Goal: Task Accomplishment & Management: Use online tool/utility

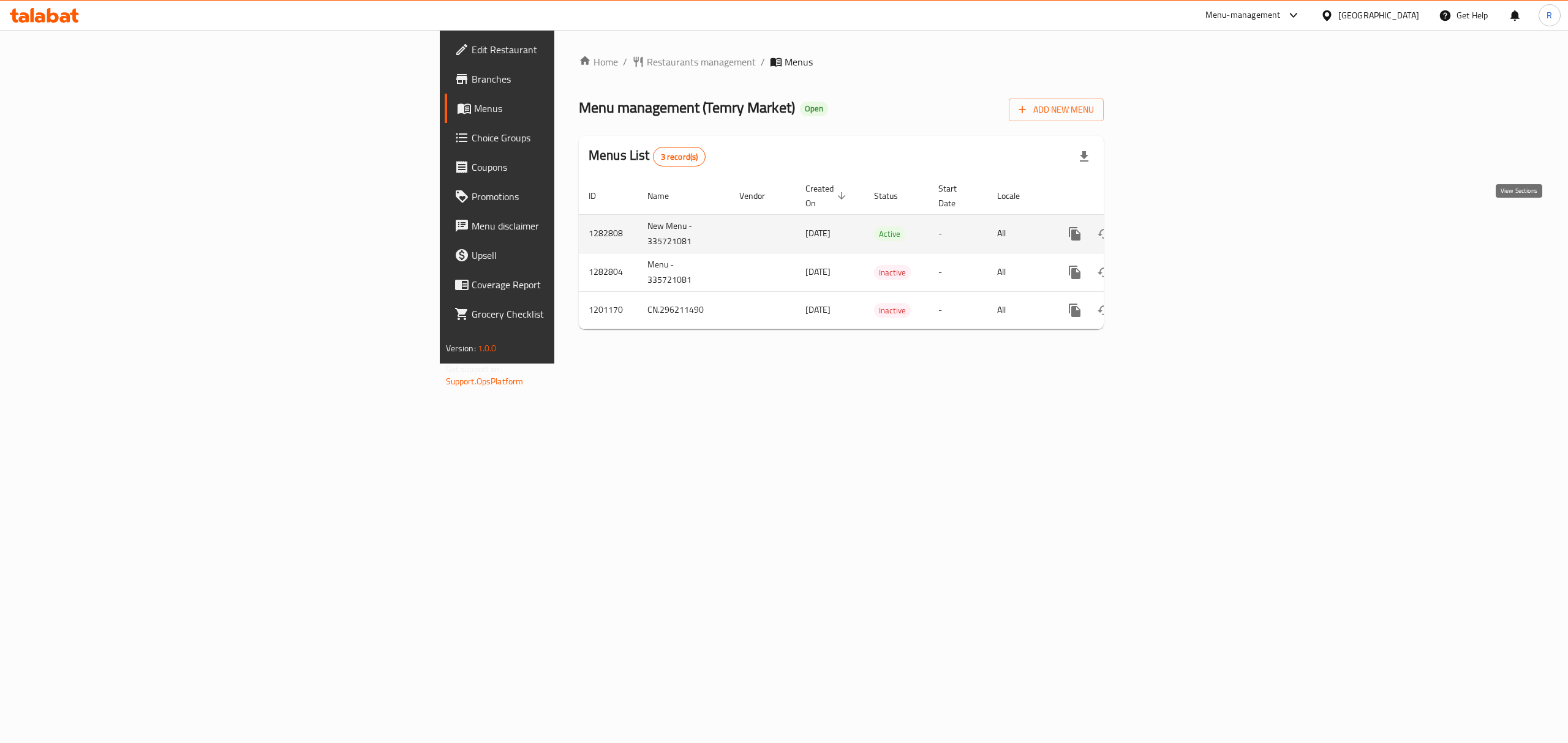
click at [1168, 229] on icon "enhanced table" at bounding box center [1163, 234] width 11 height 11
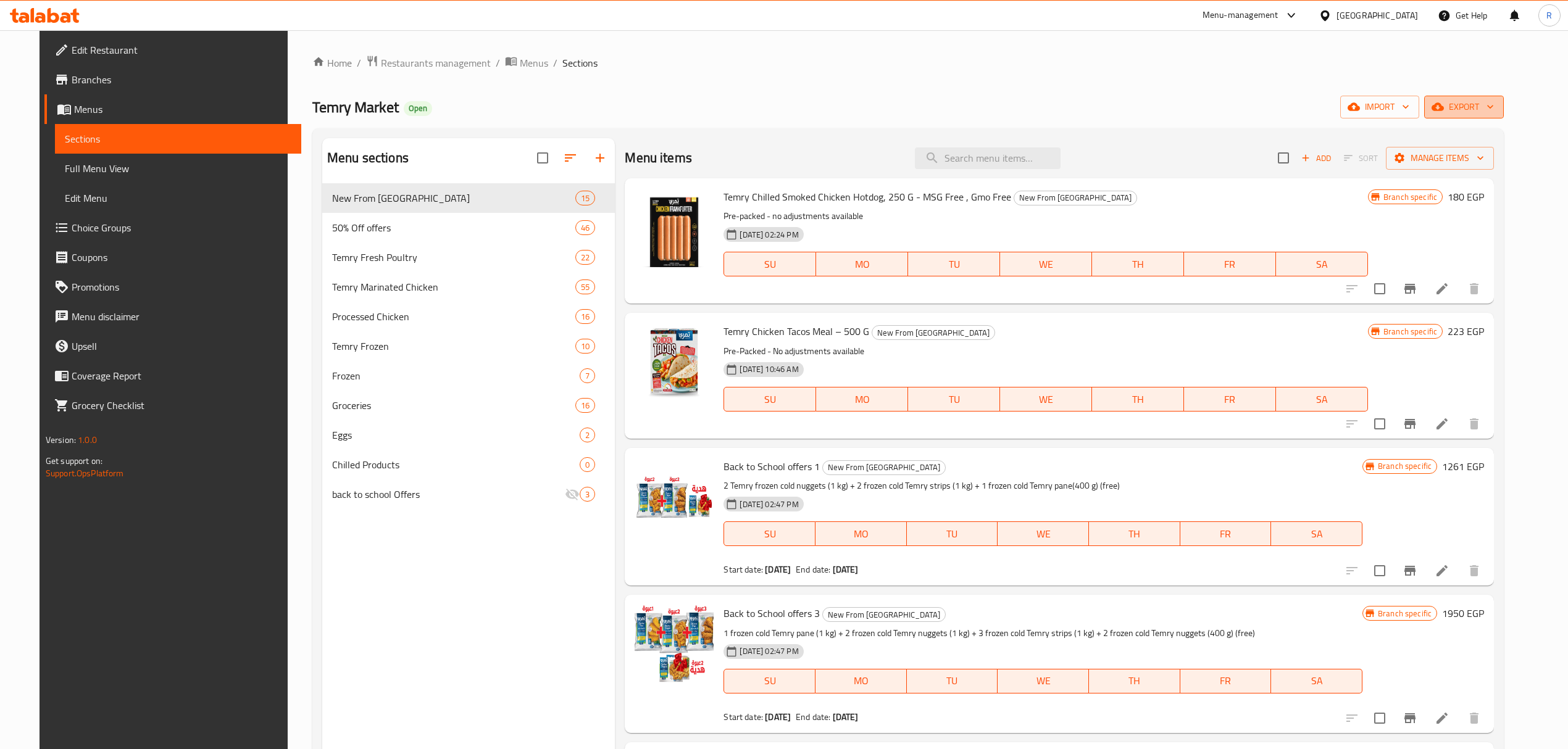
click at [1495, 112] on span "export" at bounding box center [1463, 106] width 60 height 16
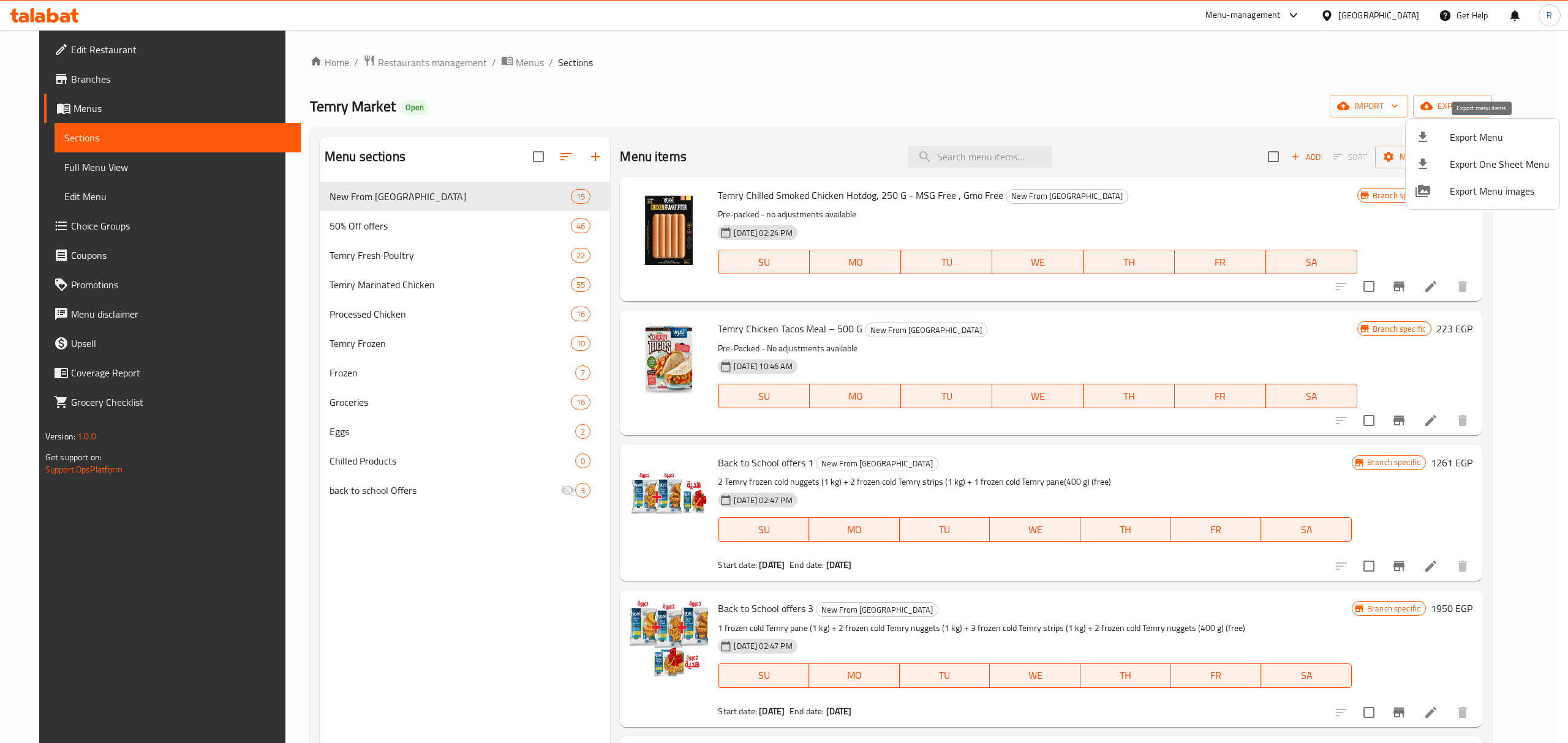
click at [1472, 143] on span "Export Menu" at bounding box center [1500, 137] width 100 height 15
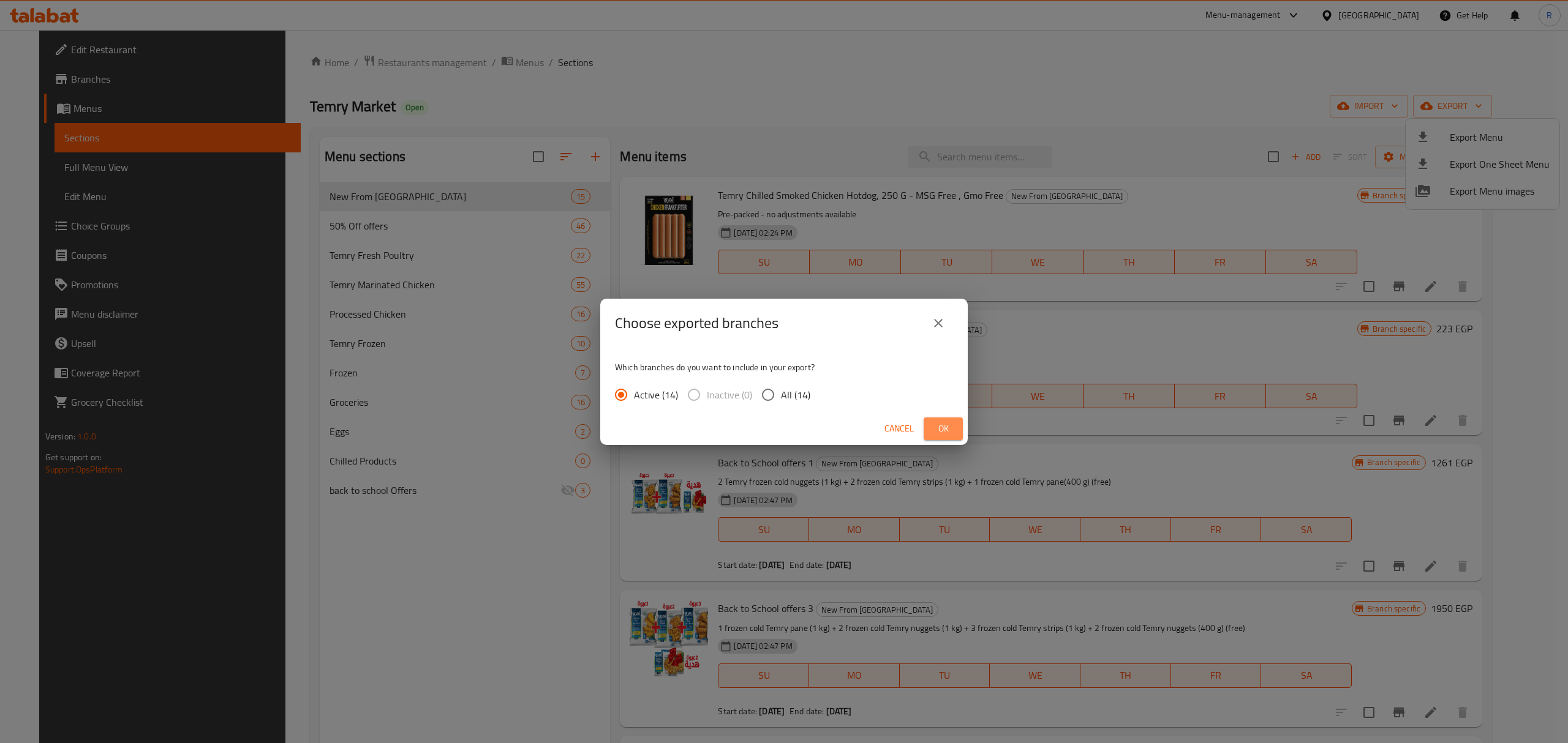
click at [954, 427] on button "Ok" at bounding box center [942, 429] width 39 height 23
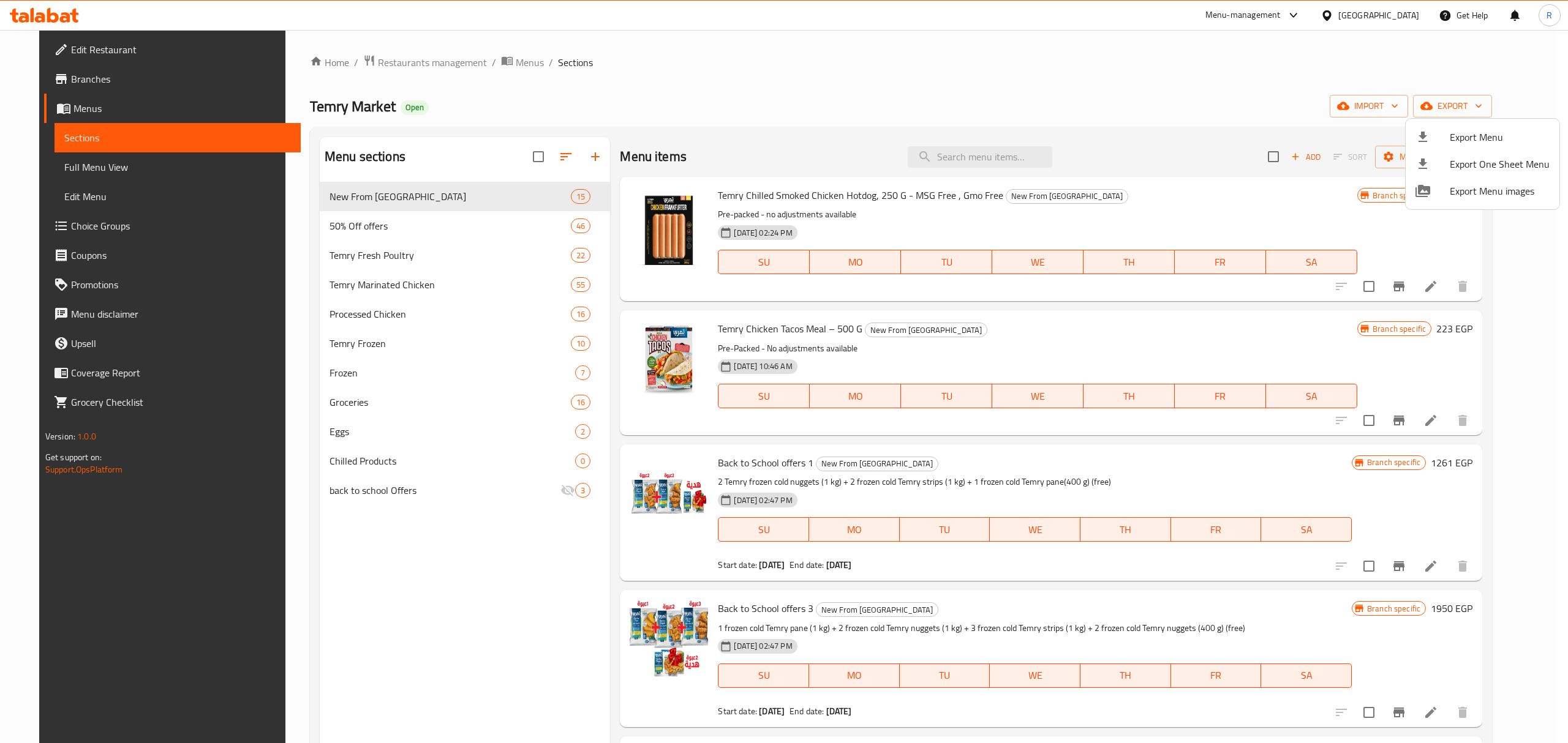
click at [995, 150] on div at bounding box center [784, 372] width 1568 height 743
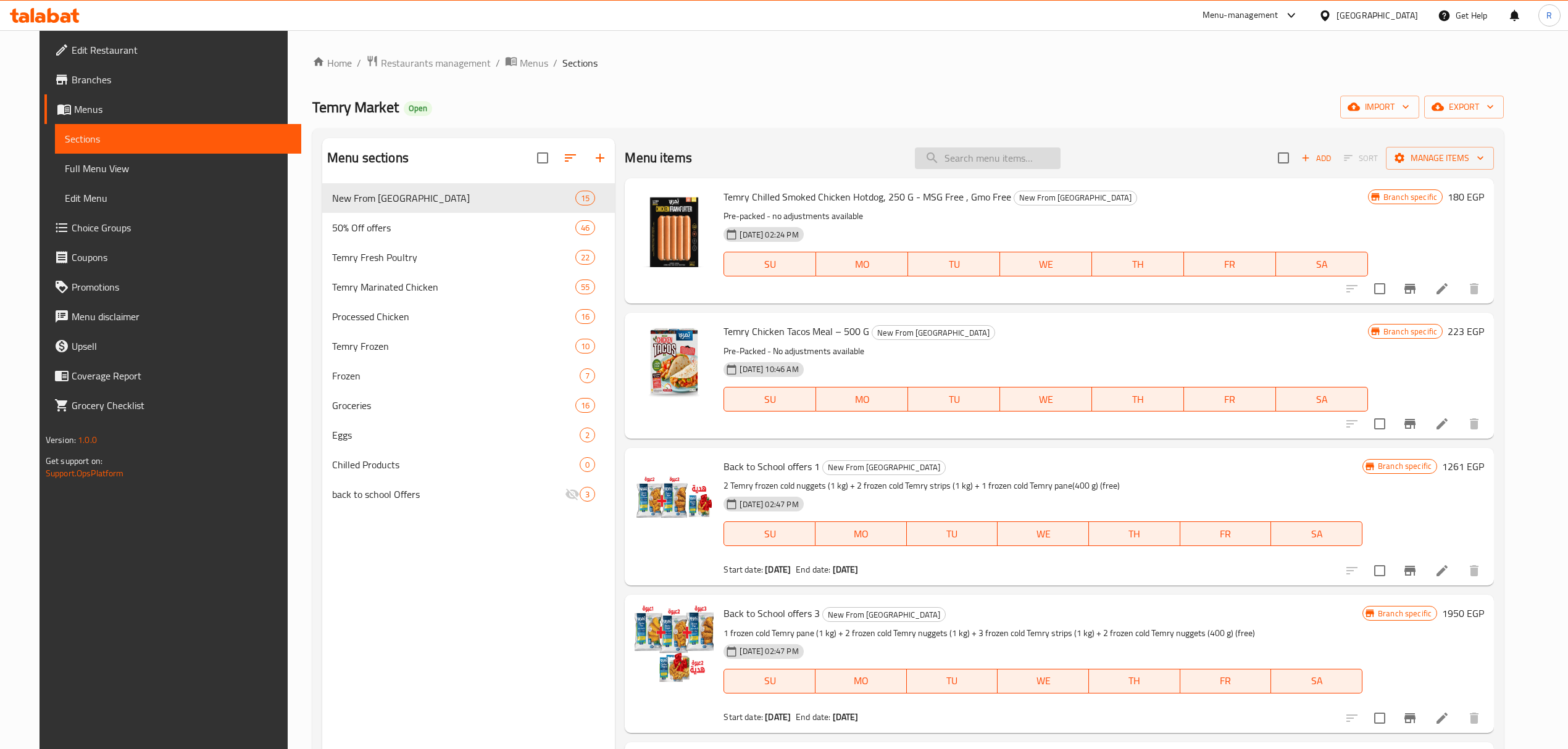
click at [1001, 162] on input "search" at bounding box center [988, 159] width 146 height 22
paste input "Buy 1 Whole.chicken 1300g+ legs1k get 50% off (4parts 1200)"
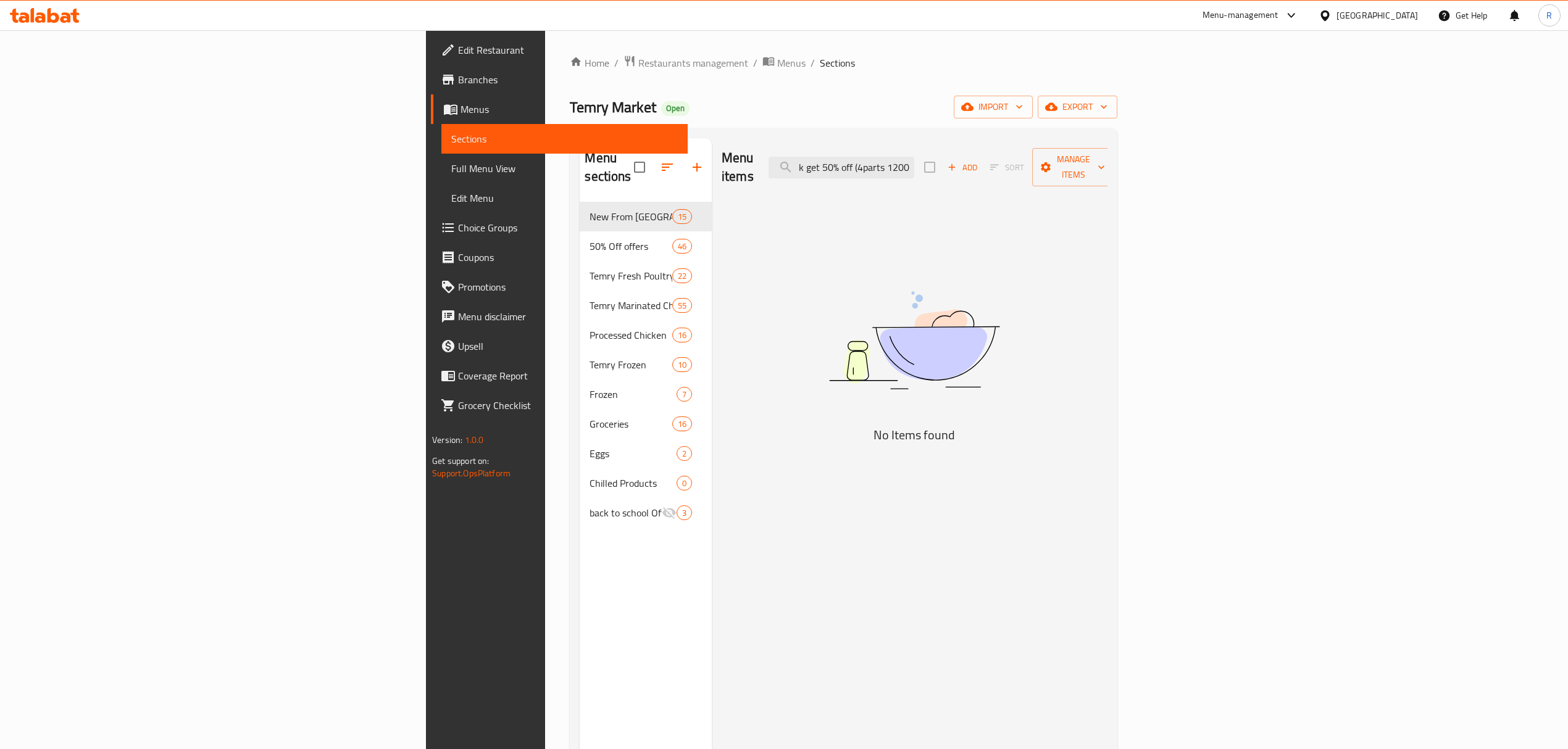
drag, startPoint x: 974, startPoint y: 159, endPoint x: 1107, endPoint y: 147, distance: 133.5
click at [1107, 147] on div "Menu items Buy 1 Whole.chicken 1300g+ legs1k get 50% off (4parts 1200) Add Sort…" at bounding box center [914, 168] width 386 height 59
drag, startPoint x: 1002, startPoint y: 159, endPoint x: 1095, endPoint y: 153, distance: 93.2
click at [1095, 153] on div "Menu items Buy 1 Whole.chicken 1300g+ legs1k ge Add Sort Manage items" at bounding box center [914, 168] width 386 height 59
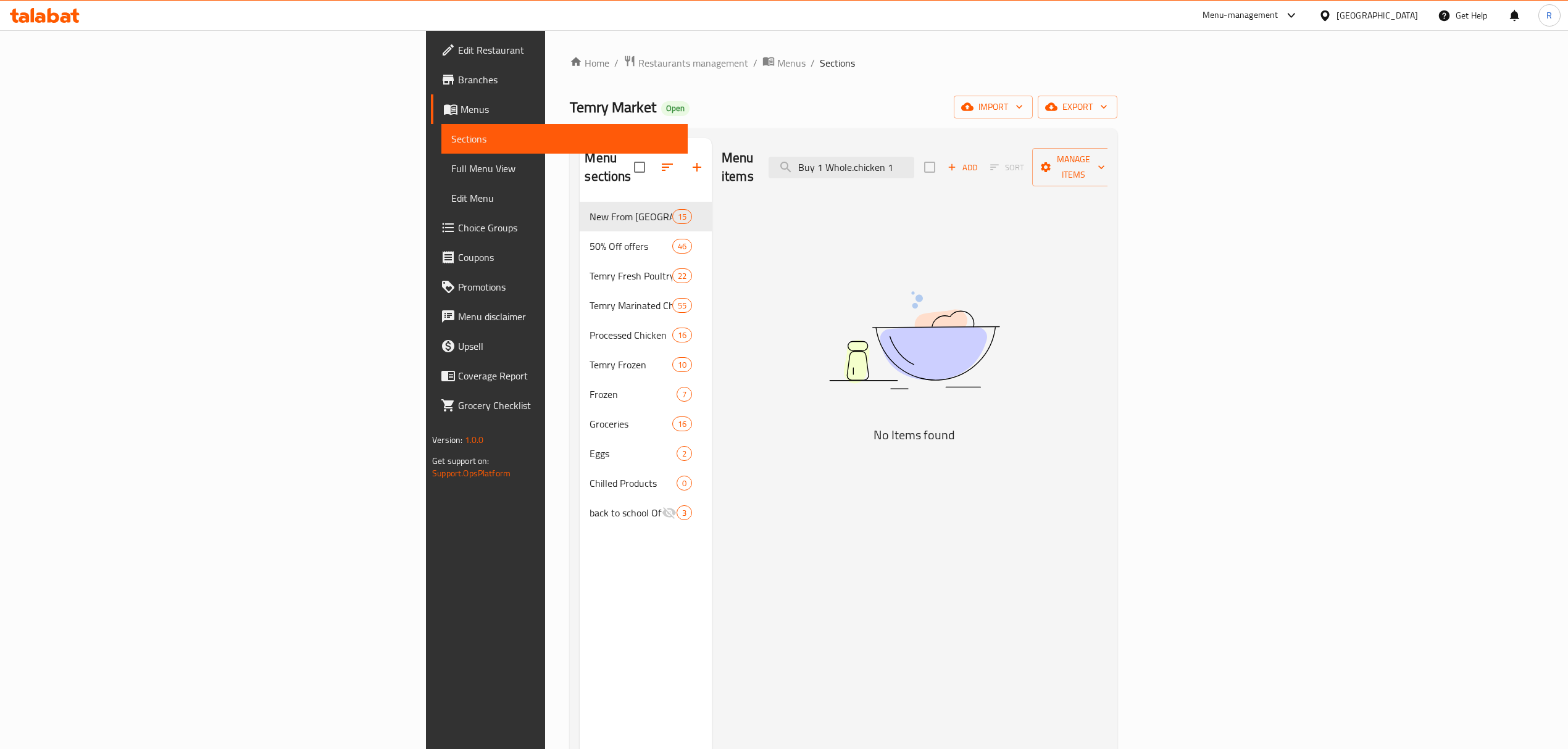
scroll to position [0, 0]
click at [914, 161] on input "Buy 1 Whole.chicken" at bounding box center [841, 168] width 146 height 22
click at [914, 166] on input "Buy 1 Whole chicken" at bounding box center [841, 168] width 146 height 22
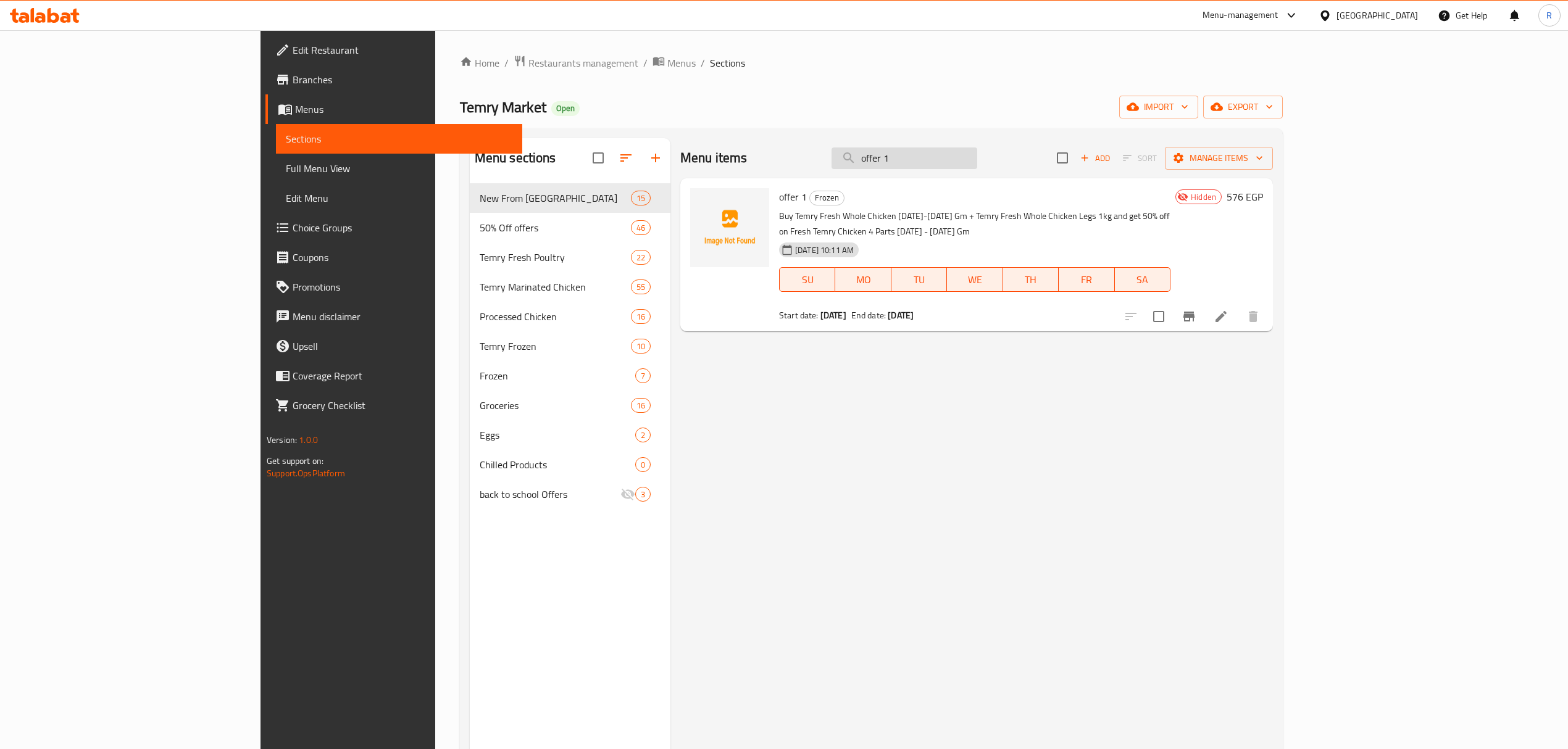
click at [978, 164] on input "offer 1" at bounding box center [904, 159] width 146 height 22
paste input "Buy Temry Fresh Whole Chicken [DATE]-[DATE] Gm"
click at [978, 161] on input "Buy Temry Fresh Whole Chicken [DATE]-[DATE] Gm" at bounding box center [904, 159] width 146 height 22
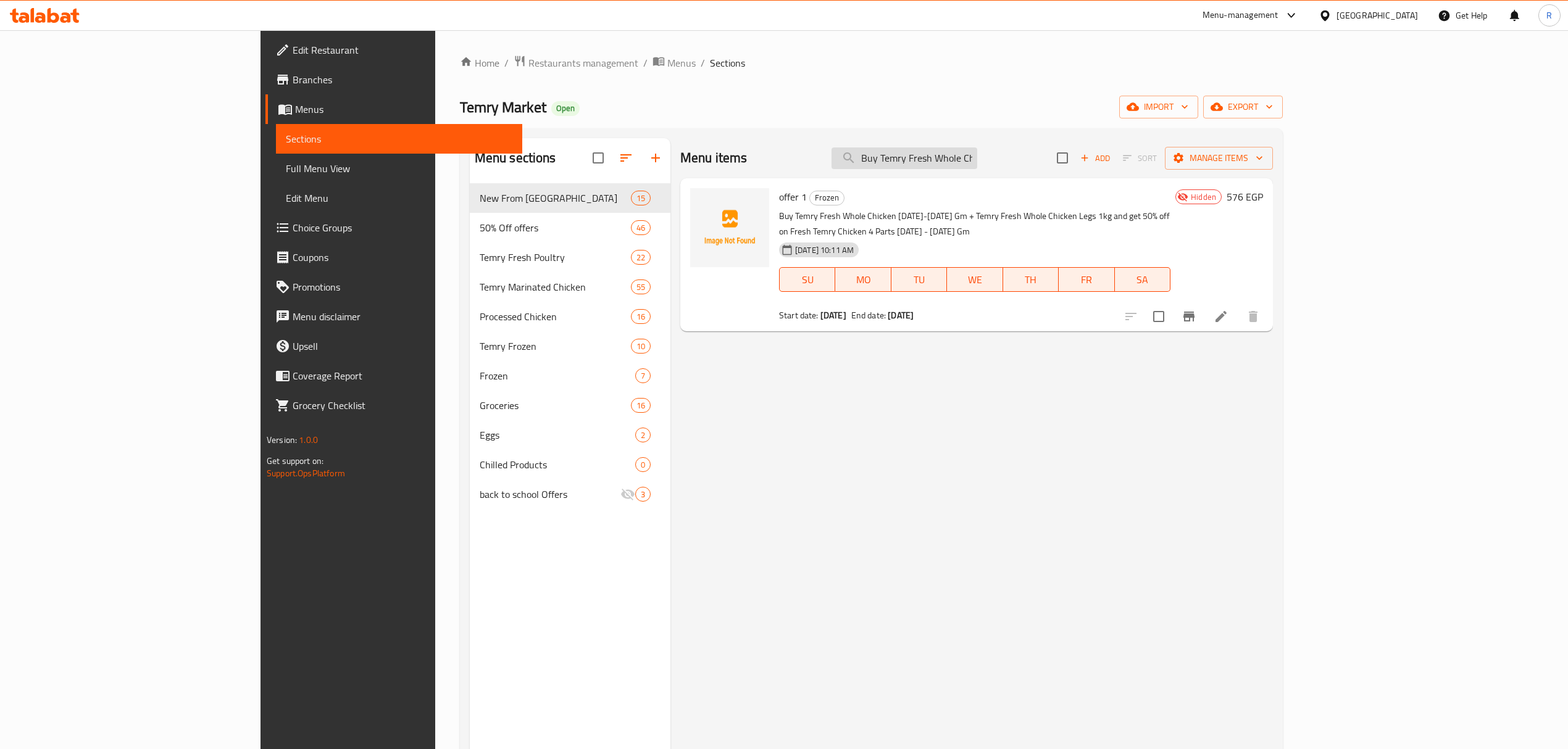
click at [978, 160] on input "Buy Temry Fresh Whole Chicken [DATE]-[DATE] Gm" at bounding box center [904, 159] width 146 height 22
paste input "offer 1"
click at [978, 157] on input "offer 1" at bounding box center [904, 159] width 146 height 22
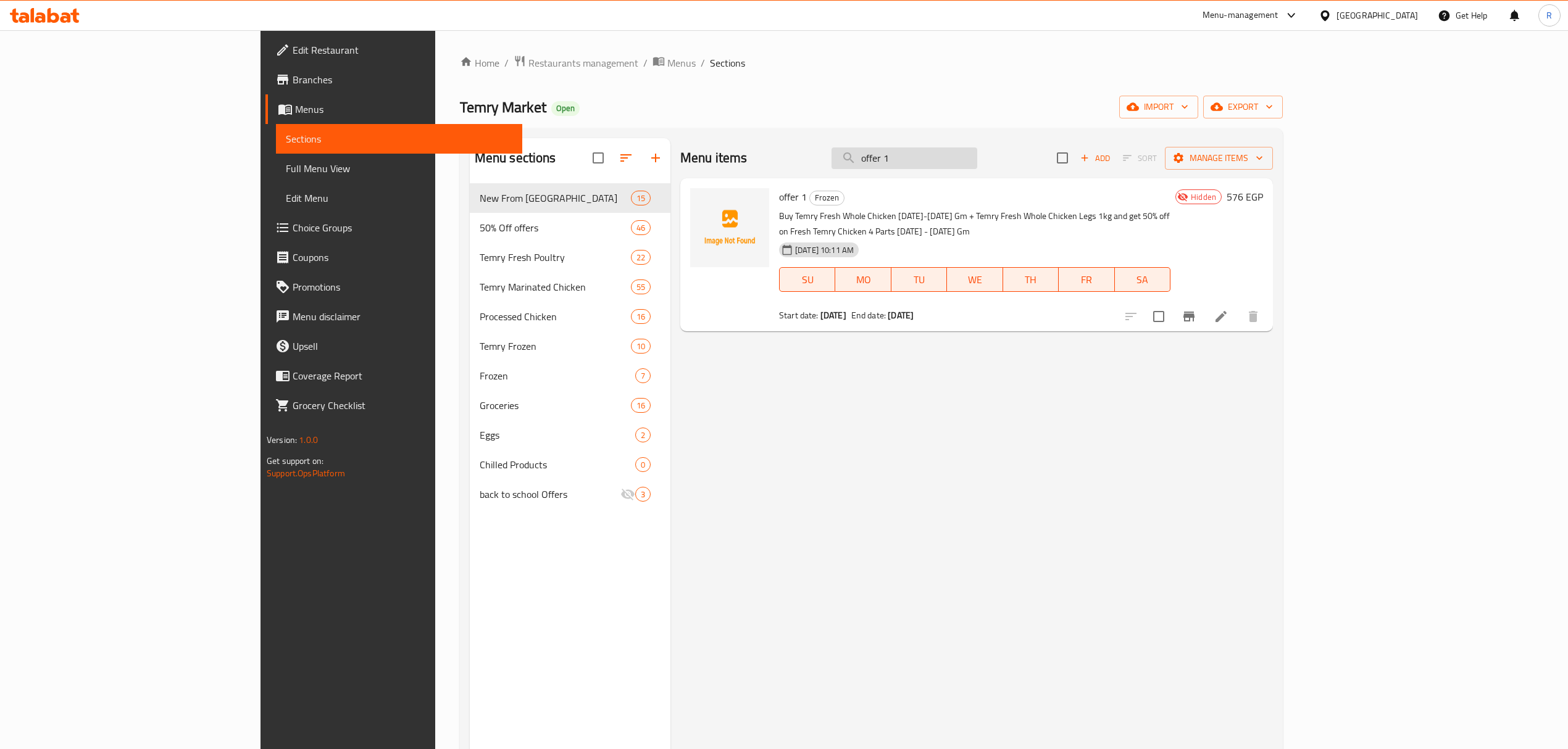
click at [978, 157] on input "offer 1" at bounding box center [904, 159] width 146 height 22
paste input "2"
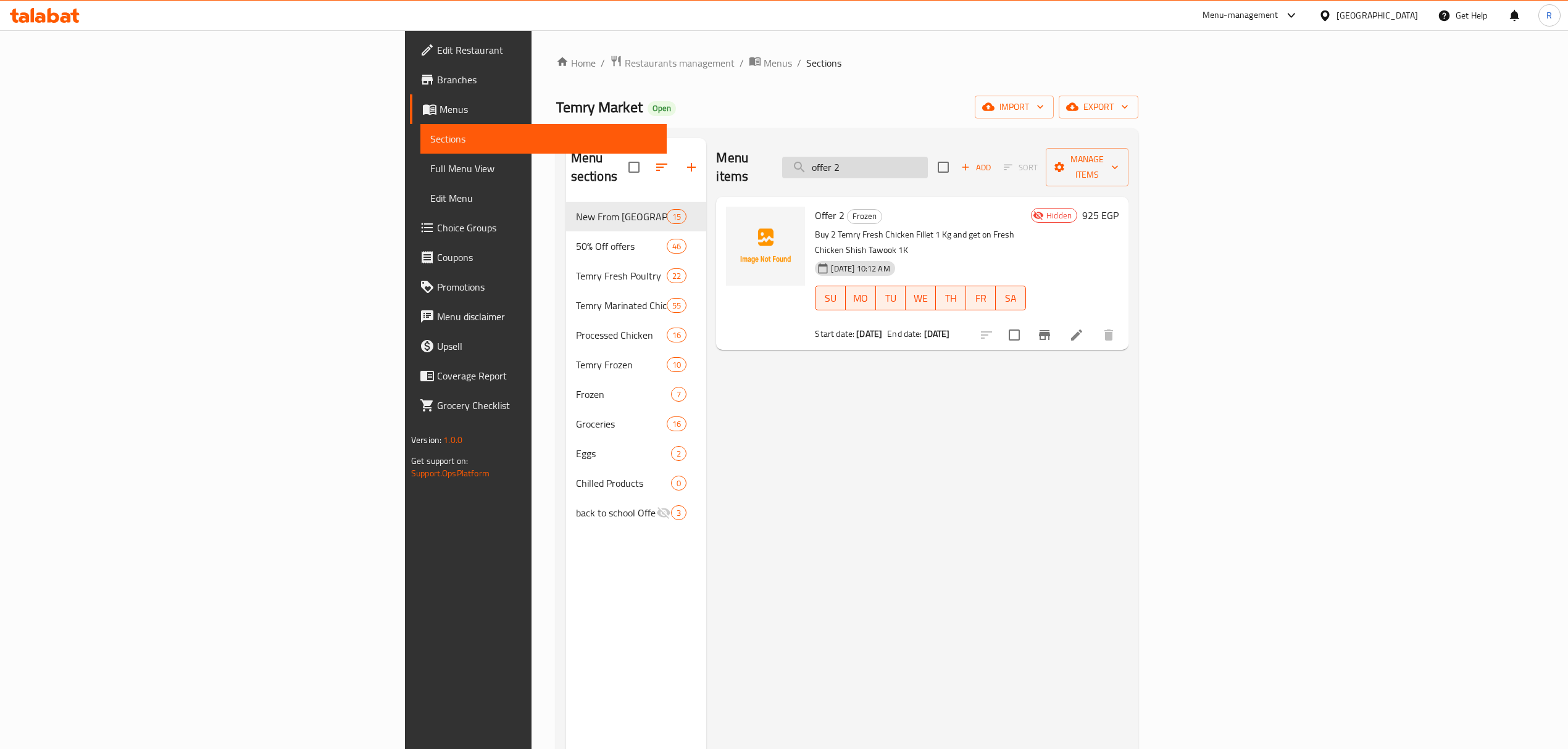
click at [928, 160] on input "offer 2" at bounding box center [855, 168] width 146 height 22
paste input "3."
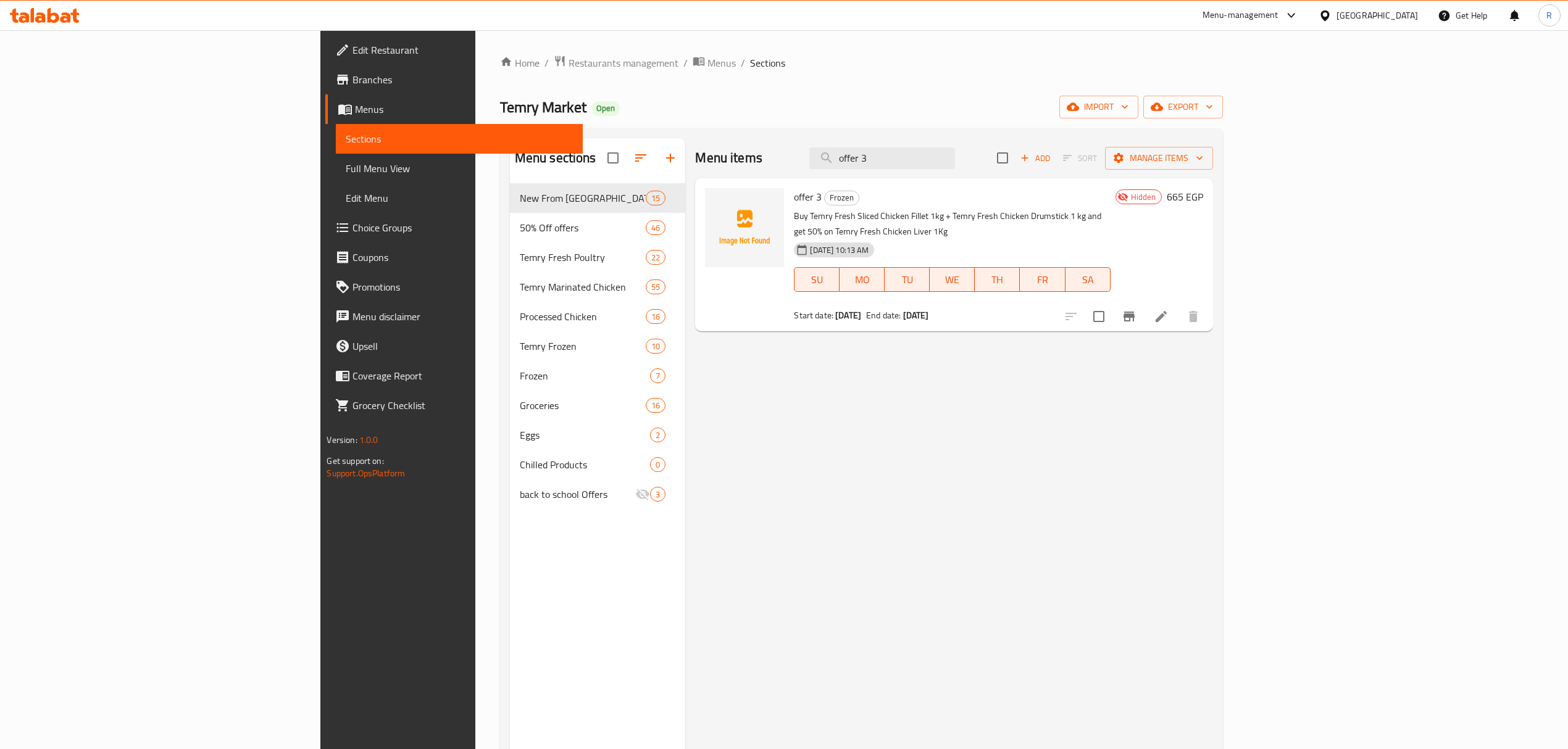
type input "offer 3"
